Goal: Information Seeking & Learning: Learn about a topic

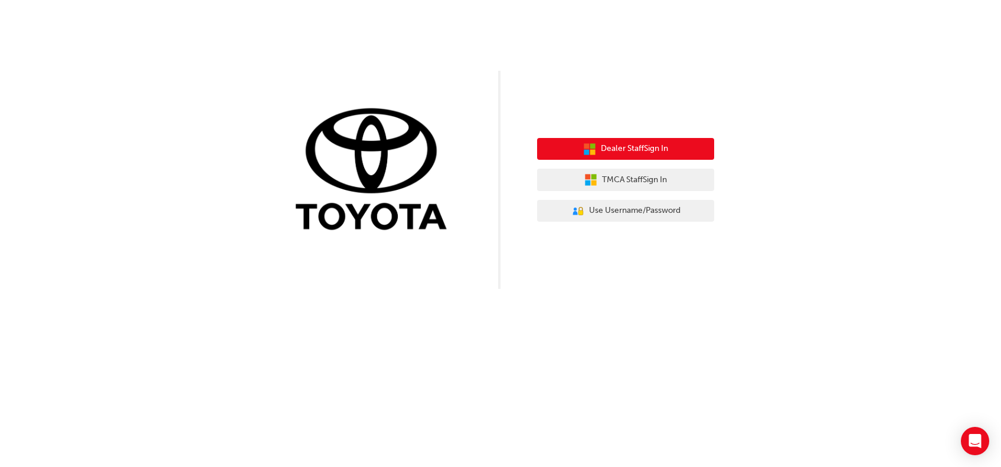
click at [666, 153] on span "Dealer Staff Sign In" at bounding box center [634, 149] width 67 height 14
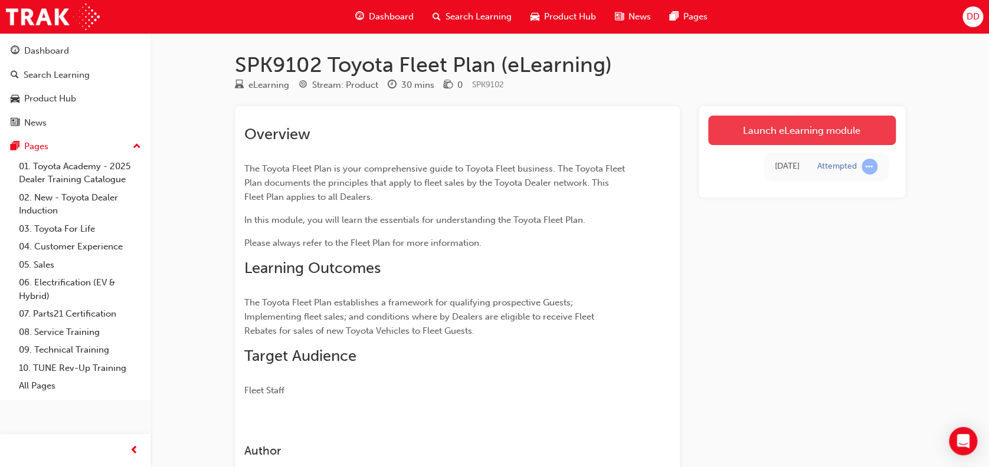
click at [786, 133] on link "Launch eLearning module" at bounding box center [802, 131] width 188 height 30
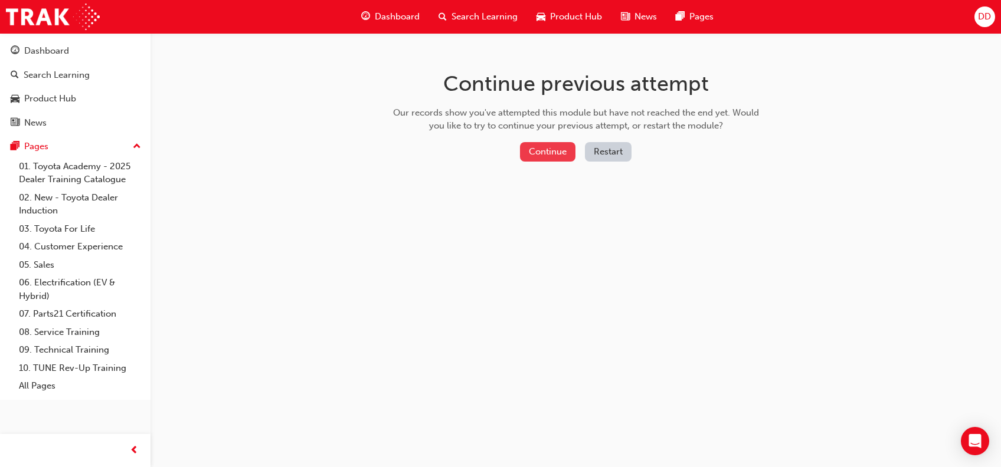
click at [546, 156] on button "Continue" at bounding box center [547, 151] width 55 height 19
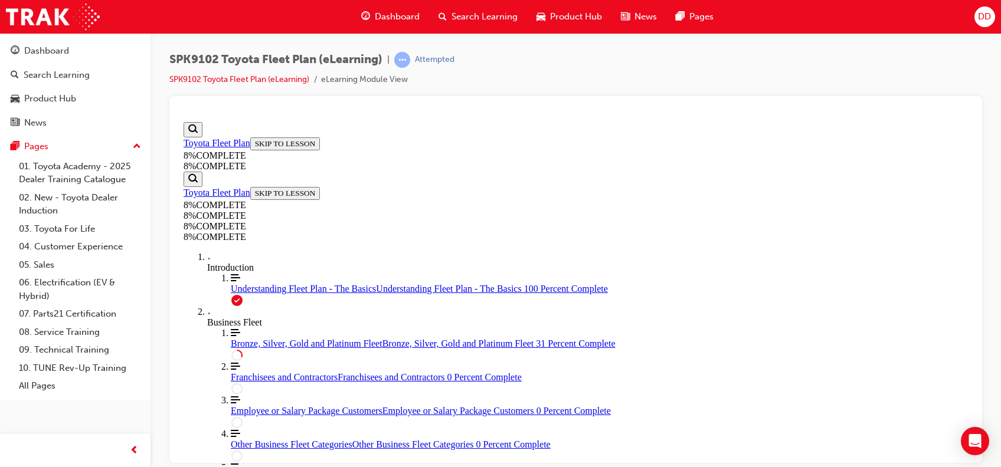
scroll to position [513, 0]
